Goal: Information Seeking & Learning: Learn about a topic

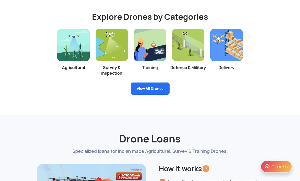
scroll to position [1017, 0]
click at [160, 94] on link "View All Drones" at bounding box center [150, 89] width 39 height 12
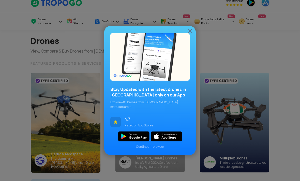
scroll to position [8, 0]
click at [190, 34] on img at bounding box center [190, 31] width 6 height 6
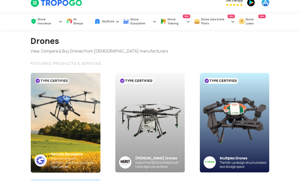
click at [41, 90] on img at bounding box center [66, 123] width 70 height 100
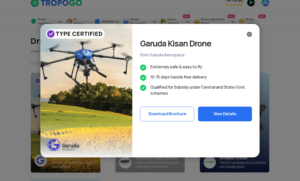
click at [219, 111] on button "View Details" at bounding box center [225, 114] width 54 height 15
click at [247, 35] on img at bounding box center [249, 34] width 5 height 5
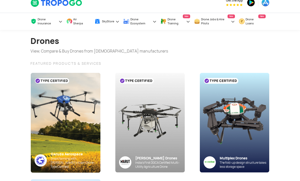
click at [170, 146] on img at bounding box center [150, 123] width 70 height 100
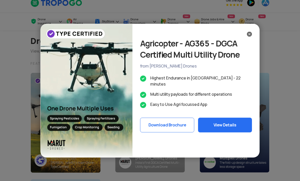
click at [182, 119] on button "Download Brochure" at bounding box center [167, 125] width 54 height 15
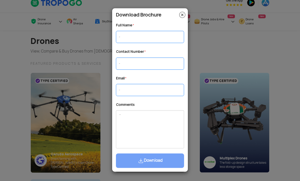
click at [184, 15] on img at bounding box center [182, 15] width 6 height 6
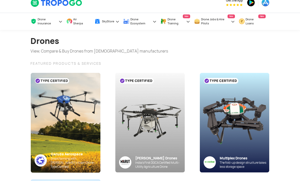
click at [176, 139] on img at bounding box center [150, 123] width 70 height 100
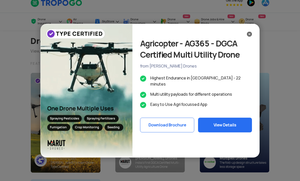
click at [215, 121] on button "View Details" at bounding box center [225, 125] width 54 height 15
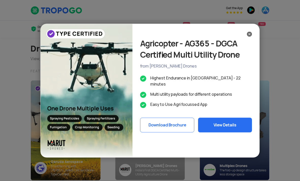
click at [250, 33] on img at bounding box center [249, 34] width 5 height 5
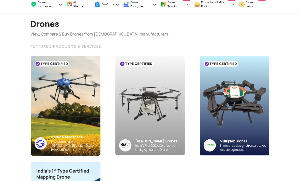
scroll to position [25, 0]
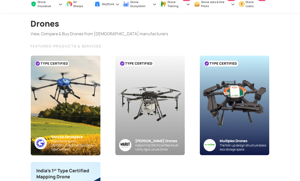
click at [253, 82] on img at bounding box center [234, 106] width 70 height 100
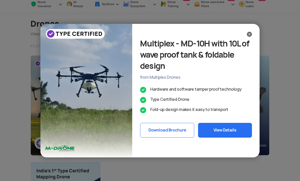
click at [234, 138] on button "View Details" at bounding box center [225, 130] width 54 height 15
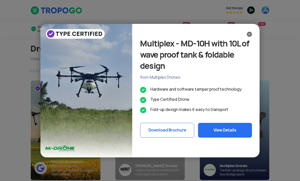
scroll to position [42, 0]
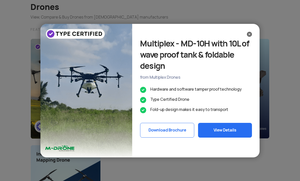
click at [250, 33] on img at bounding box center [249, 34] width 5 height 5
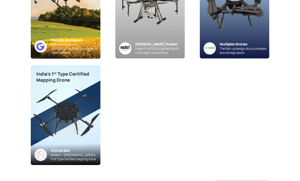
scroll to position [122, 0]
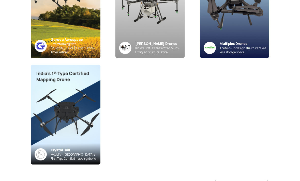
click at [84, 110] on img at bounding box center [66, 115] width 70 height 100
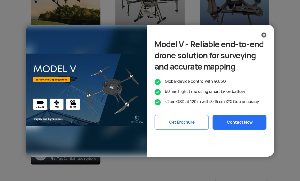
click at [262, 38] on img at bounding box center [263, 35] width 5 height 5
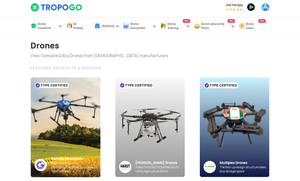
scroll to position [0, 0]
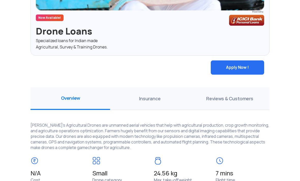
scroll to position [425, 0]
click at [234, 104] on span "Reviews & Customers" at bounding box center [230, 98] width 80 height 23
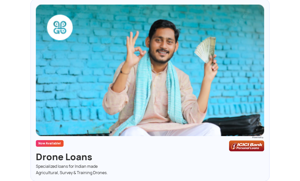
scroll to position [297, 0]
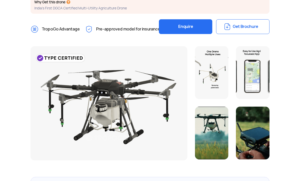
scroll to position [112, 0]
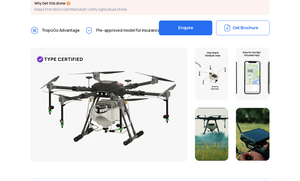
click at [215, 91] on div at bounding box center [212, 74] width 34 height 53
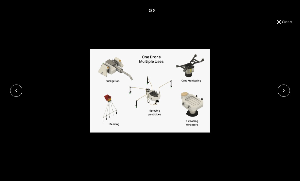
click at [282, 96] on link at bounding box center [283, 91] width 12 height 12
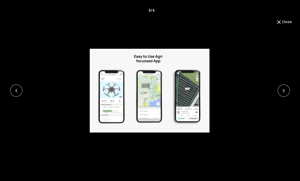
click at [283, 97] on link at bounding box center [283, 91] width 12 height 12
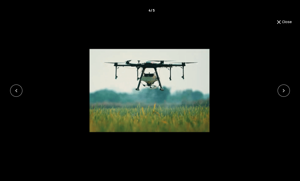
click at [284, 97] on link at bounding box center [283, 91] width 12 height 12
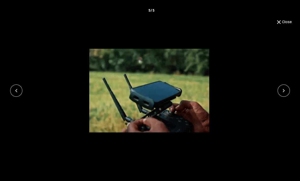
click at [283, 97] on link at bounding box center [283, 91] width 12 height 12
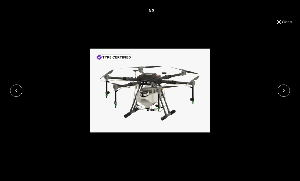
click at [287, 20] on button "Close" at bounding box center [284, 22] width 16 height 6
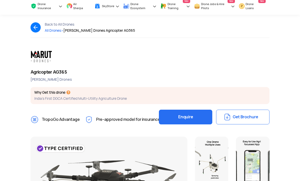
scroll to position [0, 0]
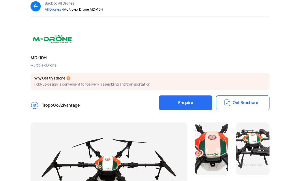
scroll to position [42, 0]
